Goal: Transaction & Acquisition: Purchase product/service

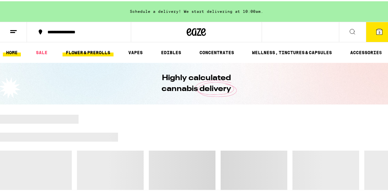
click at [78, 51] on link "FLOWER & PREROLLS" at bounding box center [87, 51] width 51 height 8
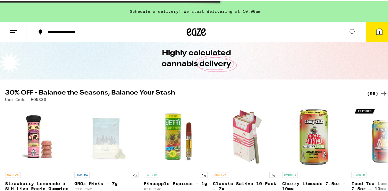
scroll to position [26, 0]
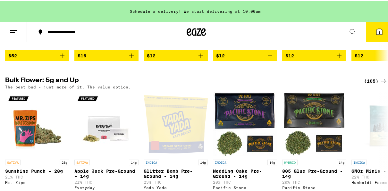
scroll to position [231, 0]
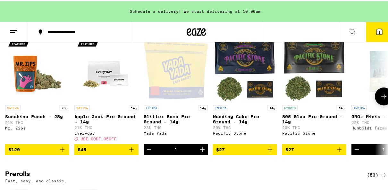
click at [380, 99] on icon at bounding box center [384, 95] width 8 height 8
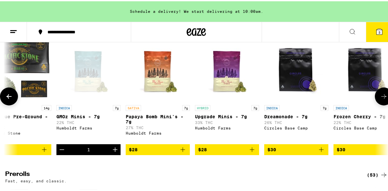
scroll to position [0, 308]
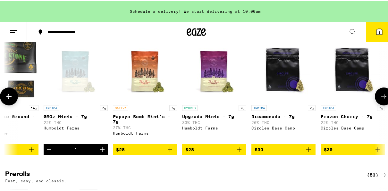
click at [380, 99] on icon at bounding box center [384, 95] width 8 height 8
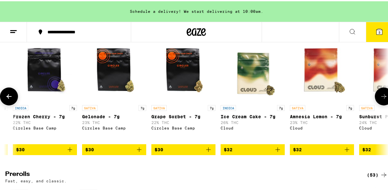
click at [380, 99] on icon at bounding box center [384, 95] width 8 height 8
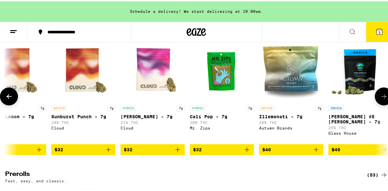
click at [380, 99] on icon at bounding box center [384, 95] width 8 height 8
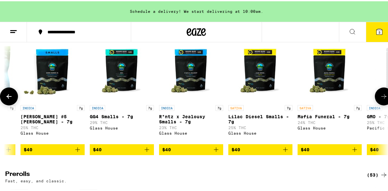
click at [380, 99] on icon at bounding box center [384, 95] width 8 height 8
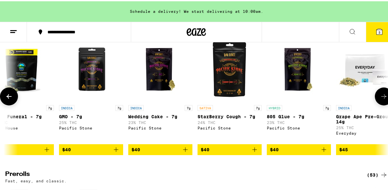
click at [380, 99] on icon at bounding box center [384, 95] width 8 height 8
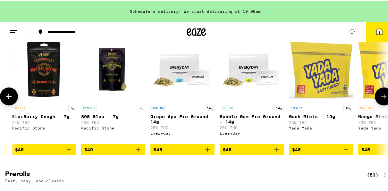
scroll to position [0, 1846]
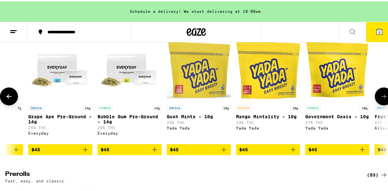
click at [380, 99] on icon at bounding box center [384, 95] width 8 height 8
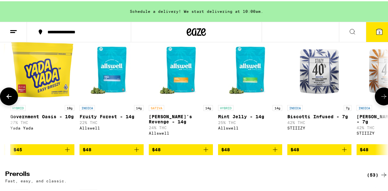
scroll to position [0, 2154]
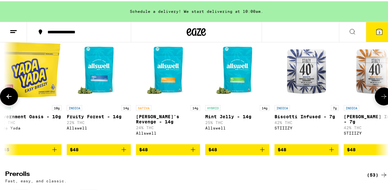
click at [380, 99] on icon at bounding box center [384, 95] width 8 height 8
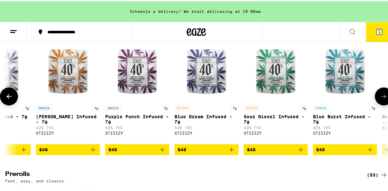
click at [380, 99] on icon at bounding box center [384, 95] width 8 height 8
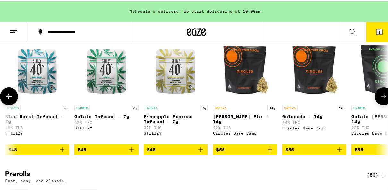
click at [380, 99] on icon at bounding box center [384, 95] width 8 height 8
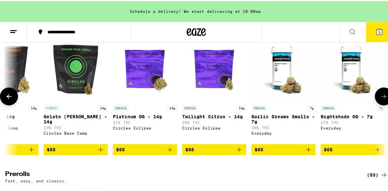
click at [380, 99] on icon at bounding box center [384, 95] width 8 height 8
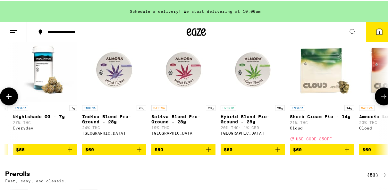
click at [380, 99] on icon at bounding box center [384, 95] width 8 height 8
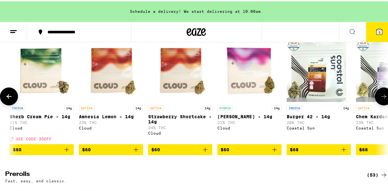
scroll to position [0, 3692]
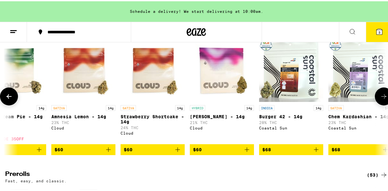
click at [380, 99] on icon at bounding box center [384, 95] width 8 height 8
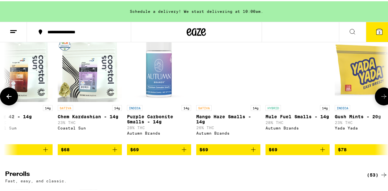
scroll to position [0, 4000]
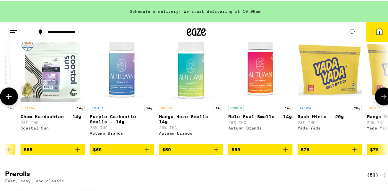
click at [380, 99] on icon at bounding box center [384, 95] width 8 height 8
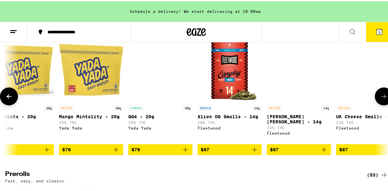
click at [380, 99] on icon at bounding box center [384, 95] width 8 height 8
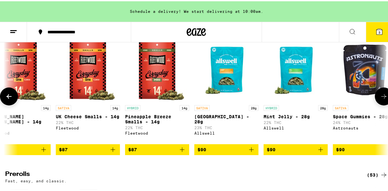
scroll to position [0, 4615]
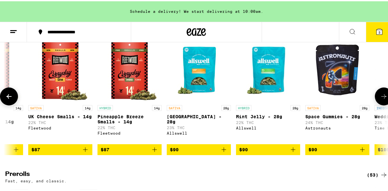
click at [380, 99] on icon at bounding box center [384, 95] width 8 height 8
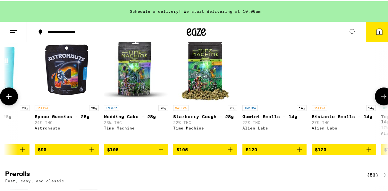
scroll to position [0, 4922]
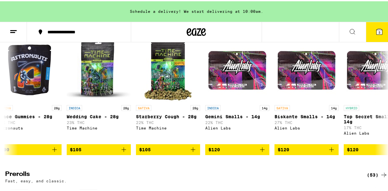
click at [377, 30] on icon at bounding box center [379, 31] width 8 height 8
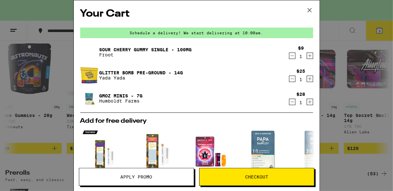
click at [289, 106] on icon "Decrement" at bounding box center [292, 102] width 6 height 8
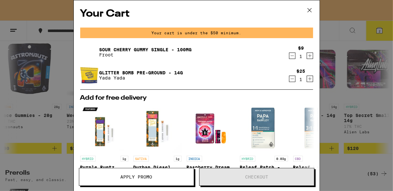
click at [56, 121] on div "Your Cart Your cart is under the $50 minimum. Sour Cherry Gummy Single - 100mg …" at bounding box center [196, 95] width 393 height 191
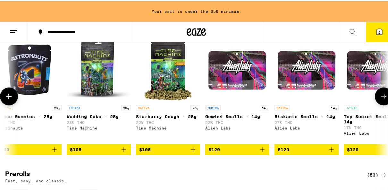
click at [9, 97] on icon at bounding box center [8, 95] width 5 height 4
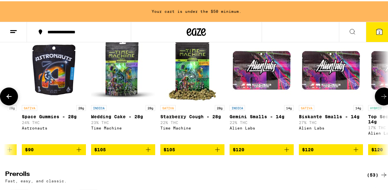
click at [9, 97] on icon at bounding box center [8, 95] width 5 height 4
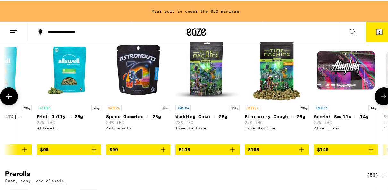
click at [9, 97] on icon at bounding box center [8, 95] width 5 height 4
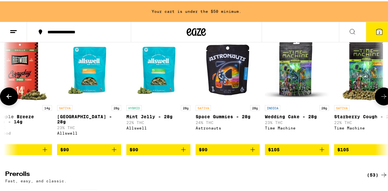
click at [9, 97] on icon at bounding box center [8, 95] width 5 height 4
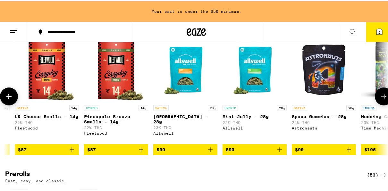
click at [9, 97] on icon at bounding box center [8, 95] width 5 height 4
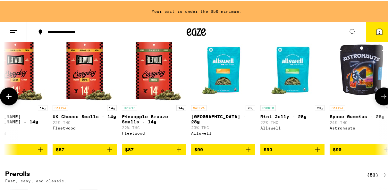
click at [9, 97] on icon at bounding box center [8, 95] width 5 height 4
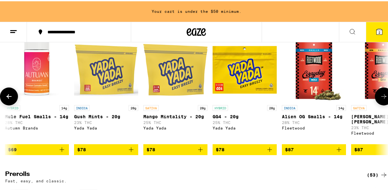
click at [9, 97] on icon at bounding box center [8, 95] width 5 height 4
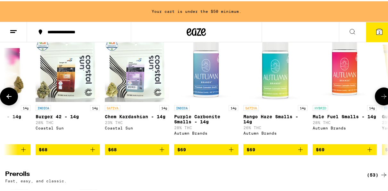
click at [9, 97] on icon at bounding box center [8, 95] width 5 height 4
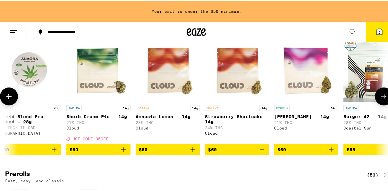
click at [9, 97] on icon at bounding box center [8, 95] width 5 height 4
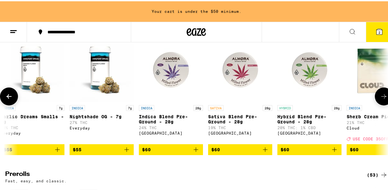
click at [9, 97] on icon at bounding box center [8, 95] width 5 height 4
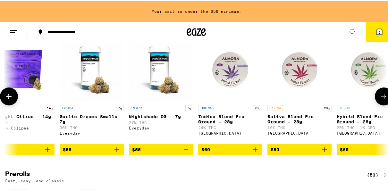
click at [9, 97] on icon at bounding box center [8, 95] width 5 height 4
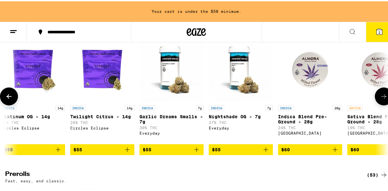
click at [9, 97] on icon at bounding box center [8, 95] width 5 height 4
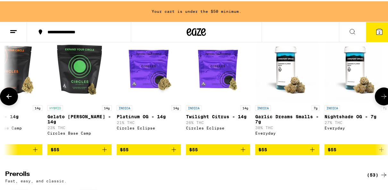
click at [9, 97] on icon at bounding box center [8, 95] width 5 height 4
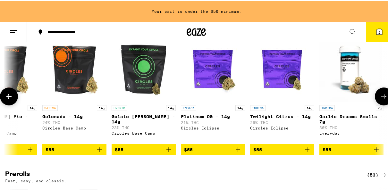
click at [9, 97] on icon at bounding box center [8, 95] width 5 height 4
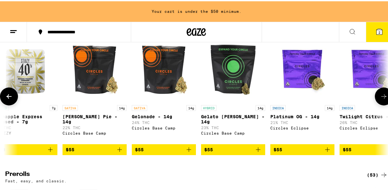
click at [9, 97] on icon at bounding box center [8, 95] width 5 height 4
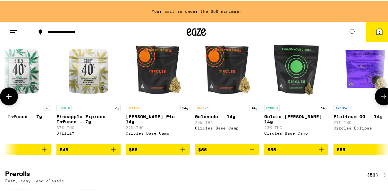
click at [9, 97] on icon at bounding box center [8, 95] width 5 height 4
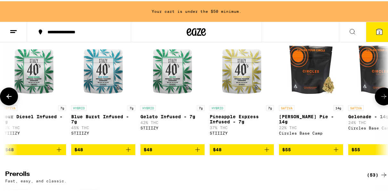
click at [9, 97] on icon at bounding box center [8, 95] width 5 height 4
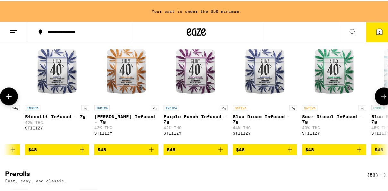
click at [9, 97] on icon at bounding box center [8, 95] width 5 height 4
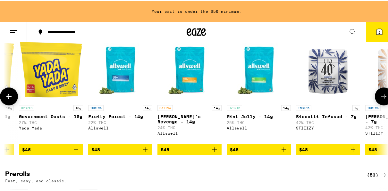
click at [9, 97] on icon at bounding box center [8, 95] width 5 height 4
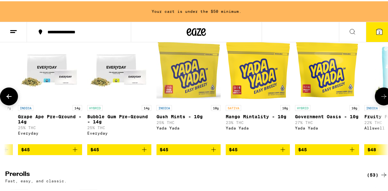
scroll to position [0, 1781]
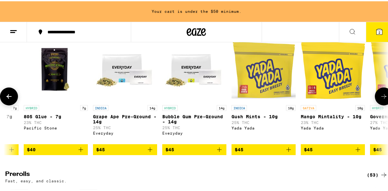
click at [9, 97] on icon at bounding box center [8, 95] width 5 height 4
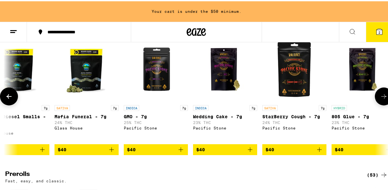
click at [9, 97] on icon at bounding box center [8, 95] width 5 height 4
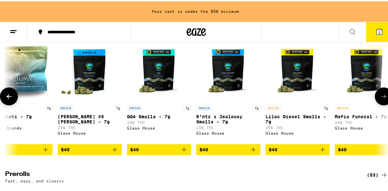
scroll to position [0, 1166]
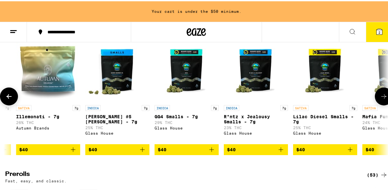
click at [9, 97] on icon at bounding box center [8, 95] width 5 height 4
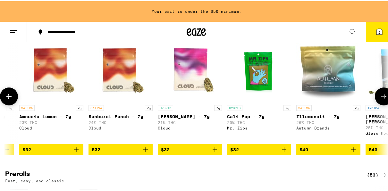
scroll to position [0, 858]
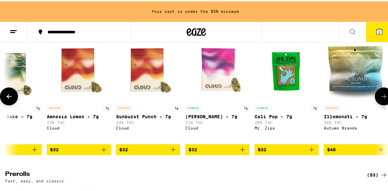
click at [9, 97] on icon at bounding box center [8, 95] width 5 height 4
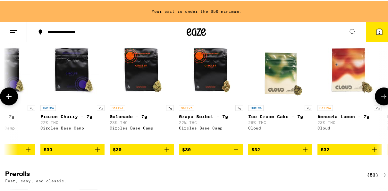
scroll to position [0, 551]
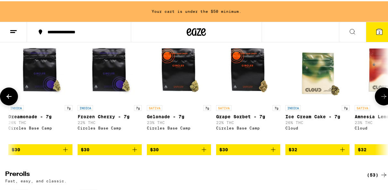
click at [9, 97] on icon at bounding box center [8, 95] width 5 height 4
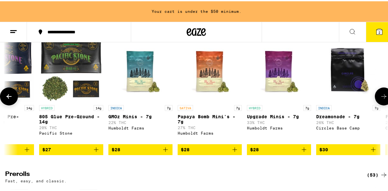
click at [9, 97] on icon at bounding box center [8, 95] width 5 height 4
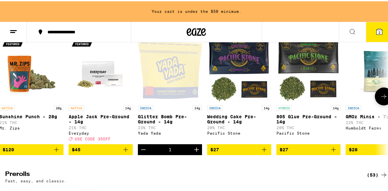
scroll to position [0, 0]
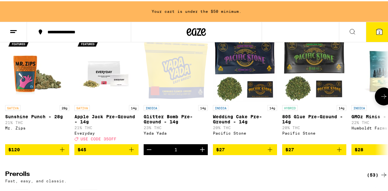
click at [99, 152] on span "$45" at bounding box center [107, 149] width 58 height 8
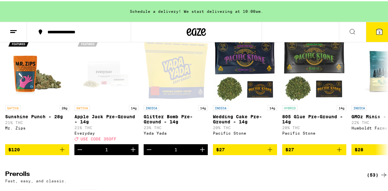
click at [8, 31] on button at bounding box center [13, 31] width 27 height 20
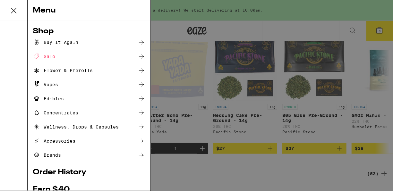
click at [51, 95] on div "Edibles" at bounding box center [48, 99] width 31 height 8
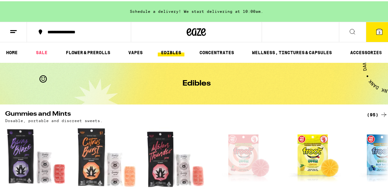
scroll to position [167, 0]
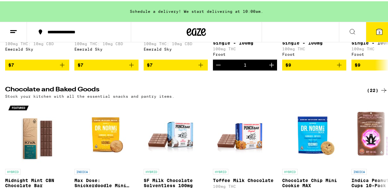
click at [374, 26] on button "3" at bounding box center [379, 31] width 27 height 20
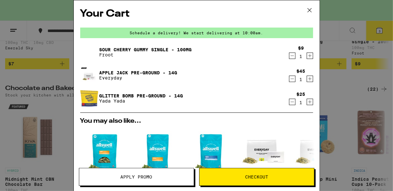
click at [288, 56] on div "$9 1" at bounding box center [300, 52] width 25 height 13
click at [289, 57] on icon "Decrement" at bounding box center [292, 56] width 6 height 8
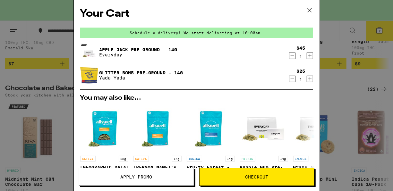
click at [120, 180] on button "Apply Promo" at bounding box center [136, 177] width 115 height 18
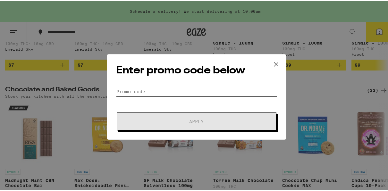
click at [121, 90] on input "Promo Code" at bounding box center [196, 91] width 161 height 10
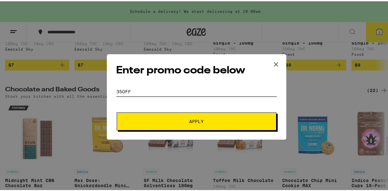
type input "35off"
click at [117, 111] on button "Apply" at bounding box center [197, 120] width 160 height 18
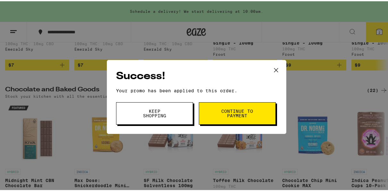
click at [238, 110] on span "Continue to payment" at bounding box center [237, 112] width 33 height 9
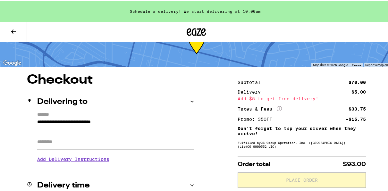
scroll to position [51, 0]
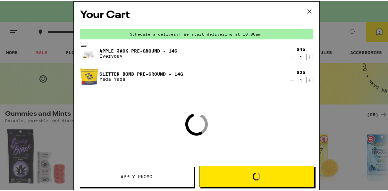
scroll to position [167, 0]
